Goal: Information Seeking & Learning: Learn about a topic

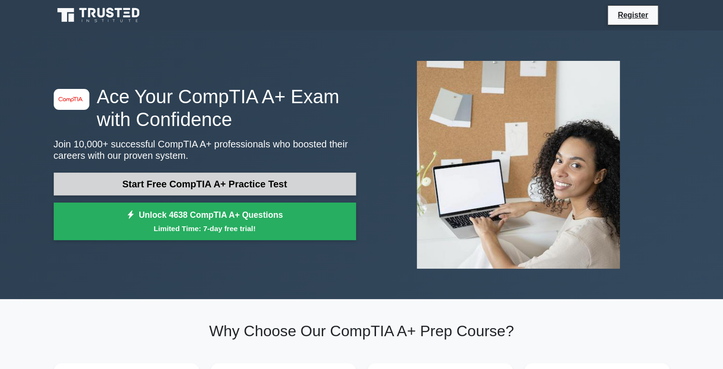
click at [199, 187] on link "Start Free CompTIA A+ Practice Test" at bounding box center [205, 184] width 302 height 23
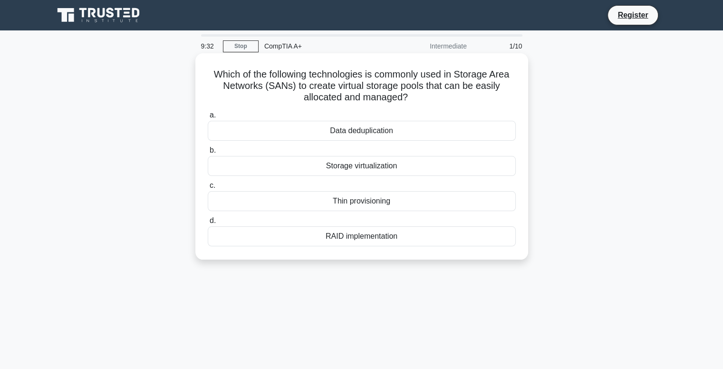
click at [348, 169] on div "Storage virtualization" at bounding box center [362, 166] width 308 height 20
click at [208, 154] on input "b. Storage virtualization" at bounding box center [208, 150] width 0 height 6
